Goal: Entertainment & Leisure: Consume media (video, audio)

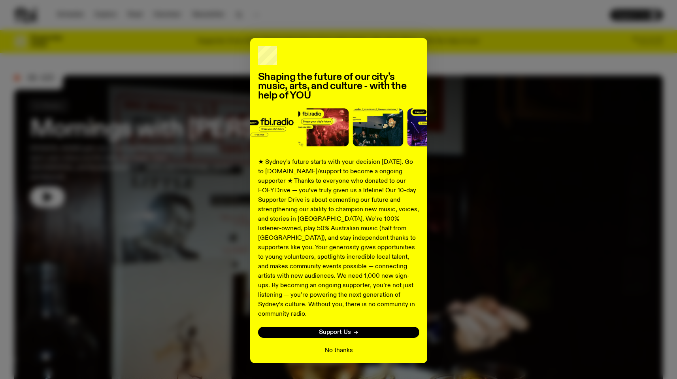
click at [337, 345] on button "No thanks" at bounding box center [338, 349] width 28 height 9
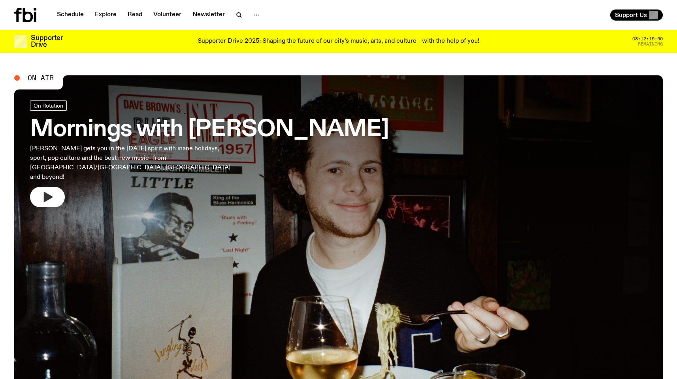
click at [42, 190] on icon "button" at bounding box center [47, 196] width 13 height 13
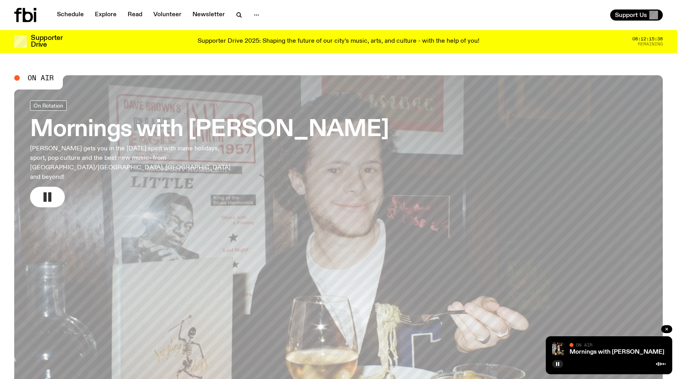
click at [50, 192] on rect "button" at bounding box center [49, 196] width 3 height 9
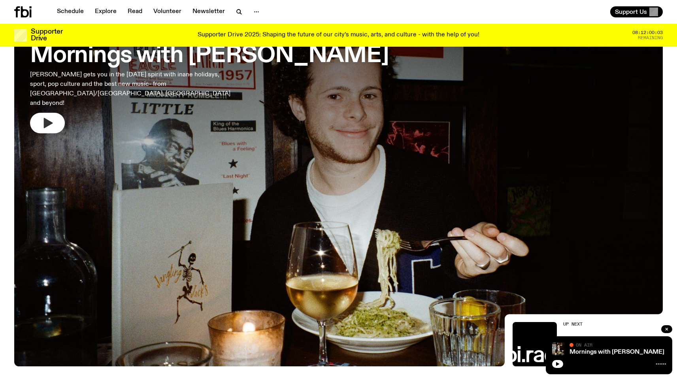
scroll to position [68, 0]
click at [57, 113] on button "button" at bounding box center [47, 123] width 35 height 21
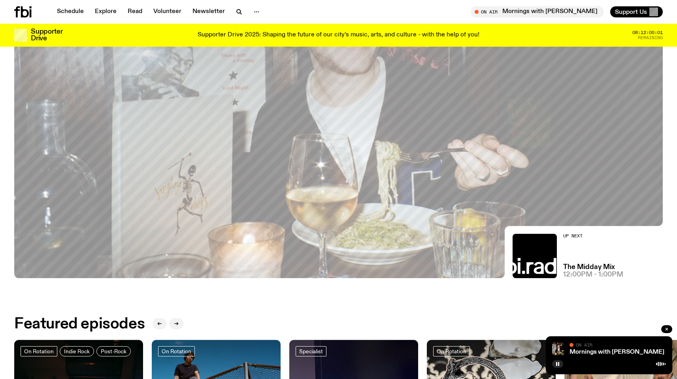
scroll to position [172, 0]
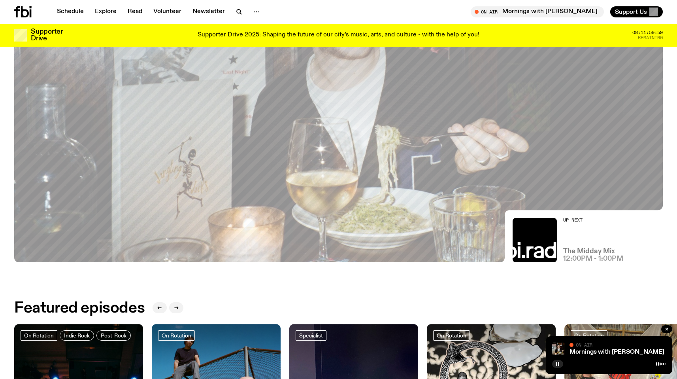
click at [591, 251] on h3 "The Midday Mix" at bounding box center [589, 251] width 52 height 7
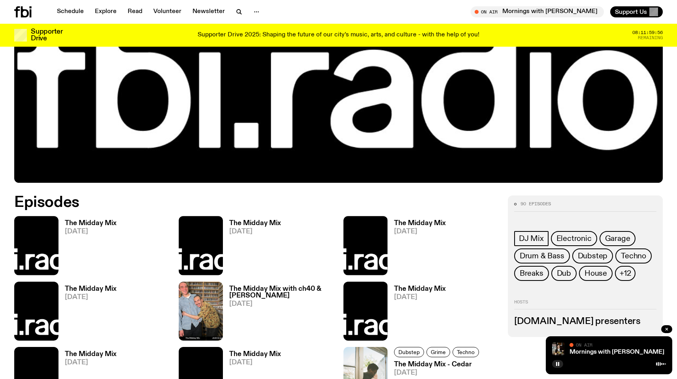
scroll to position [326, 0]
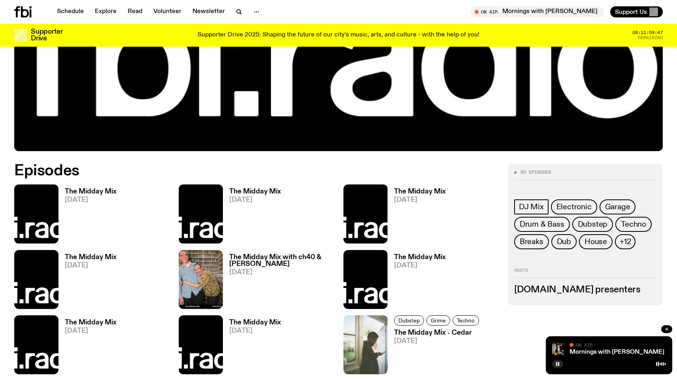
click at [625, 344] on div "On Air" at bounding box center [617, 345] width 96 height 6
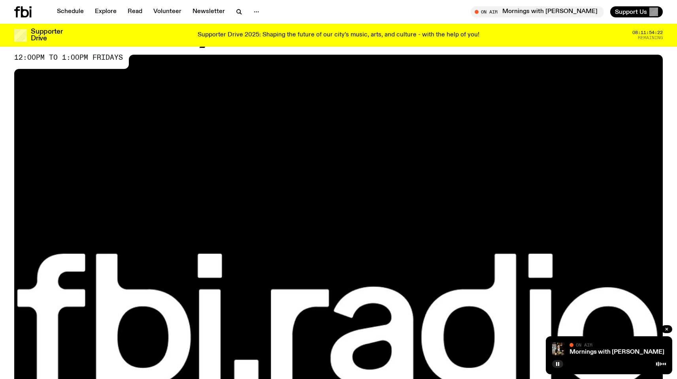
scroll to position [56, 0]
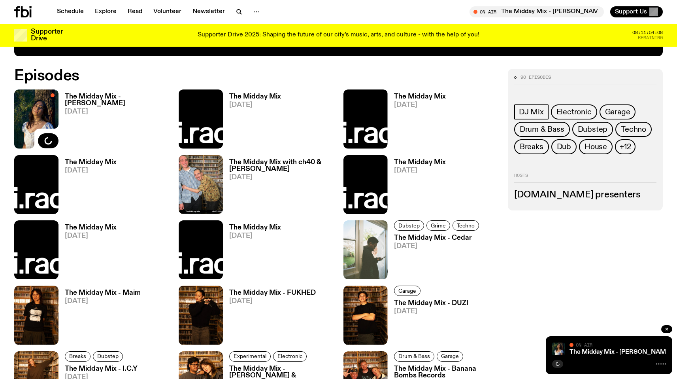
scroll to position [419, 0]
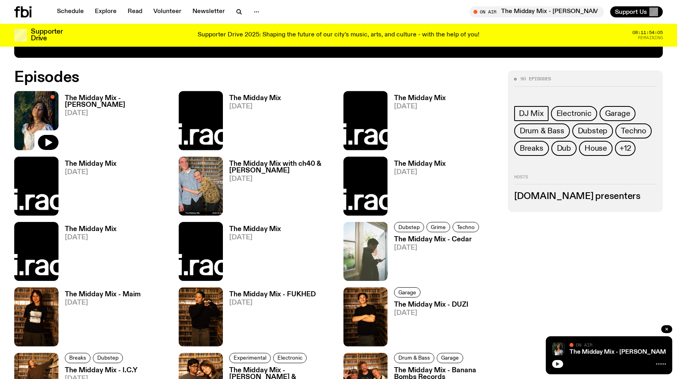
click at [556, 366] on icon "button" at bounding box center [557, 363] width 5 height 5
